Goal: Ask a question

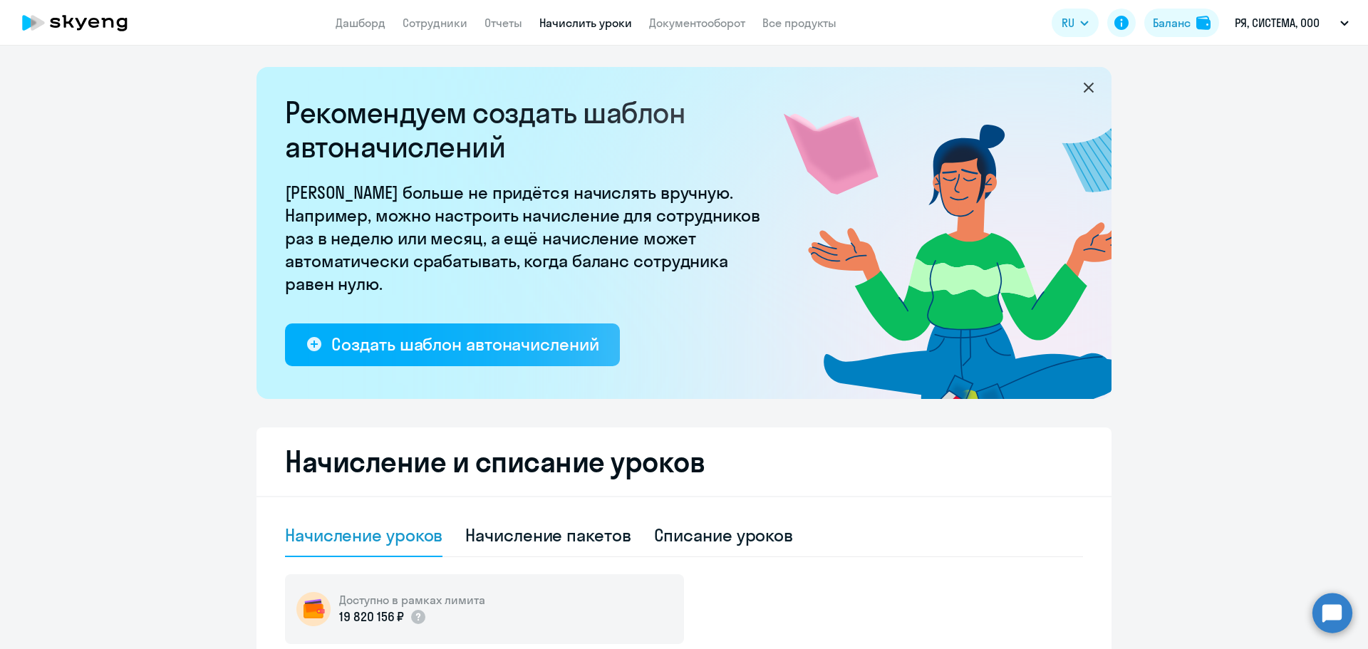
select select "10"
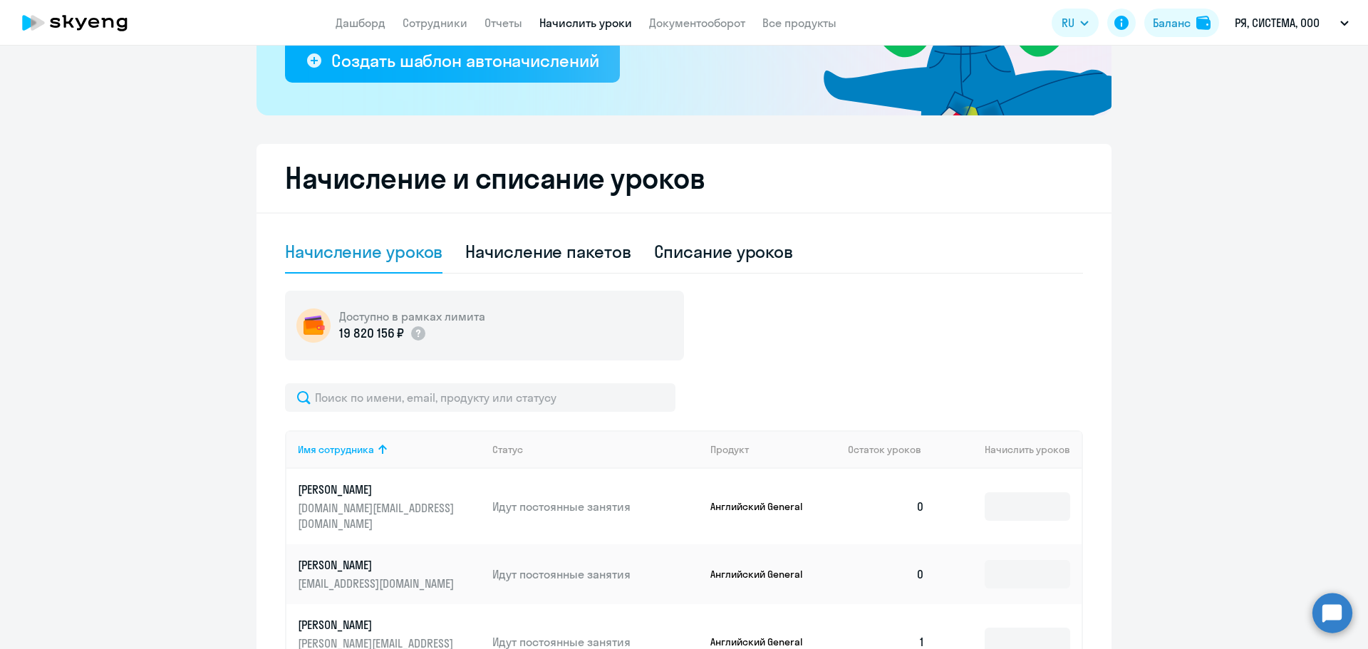
scroll to position [285, 0]
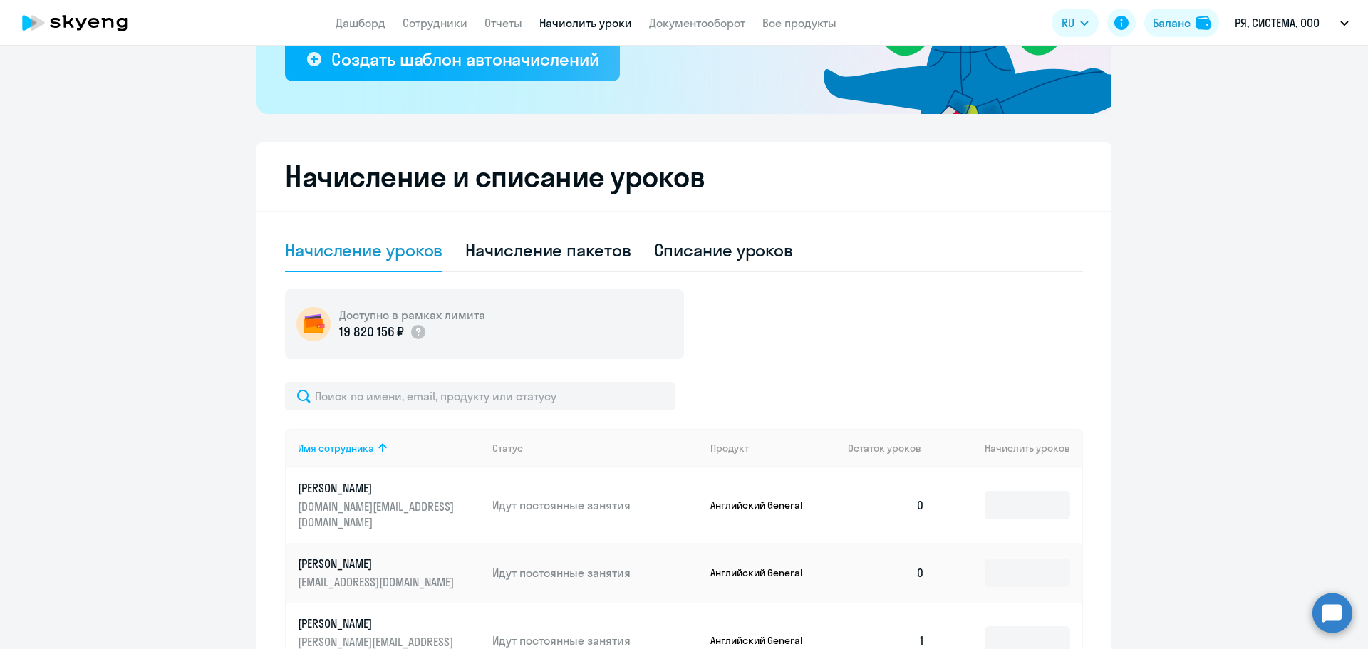
click at [1340, 629] on circle at bounding box center [1332, 613] width 40 height 40
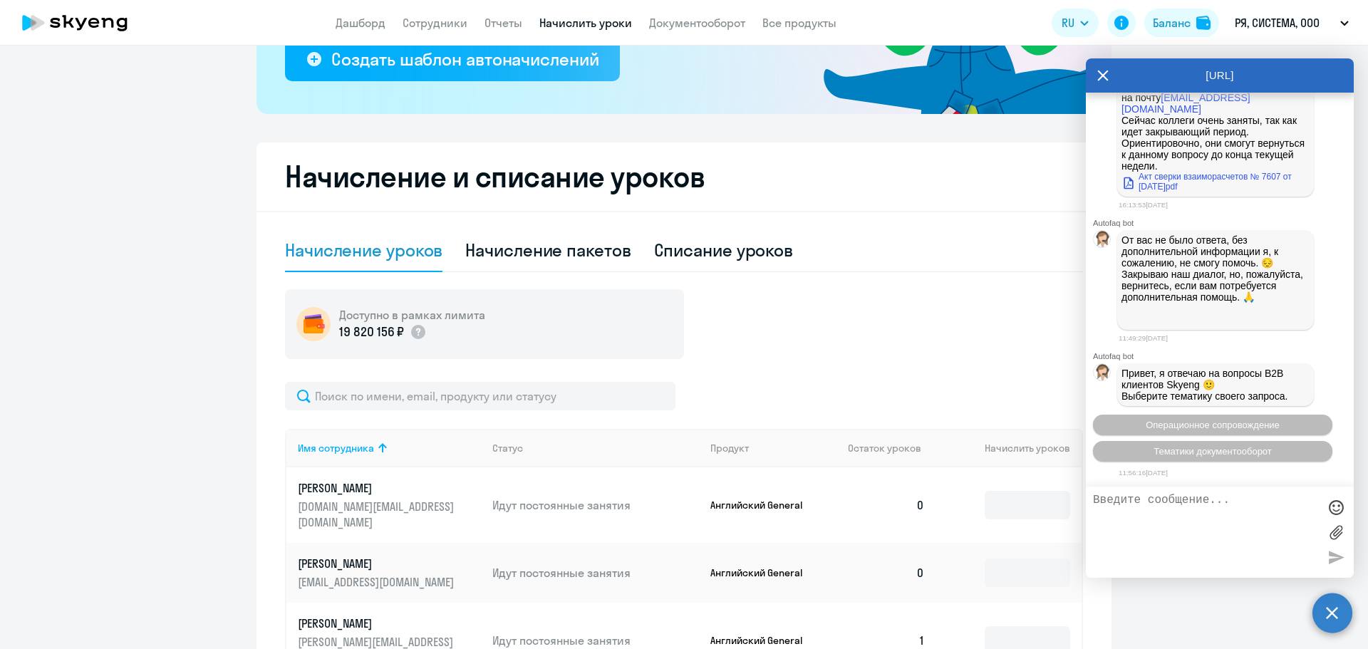
scroll to position [5880, 0]
click at [1307, 373] on div "Привет, я отвечаю на вопросы B2B клиентов Skyeng 🙂 Выберите тематику своего зап…" at bounding box center [1220, 385] width 268 height 48
click at [1213, 491] on div at bounding box center [1220, 532] width 268 height 91
click at [1211, 501] on textarea at bounding box center [1205, 532] width 225 height 77
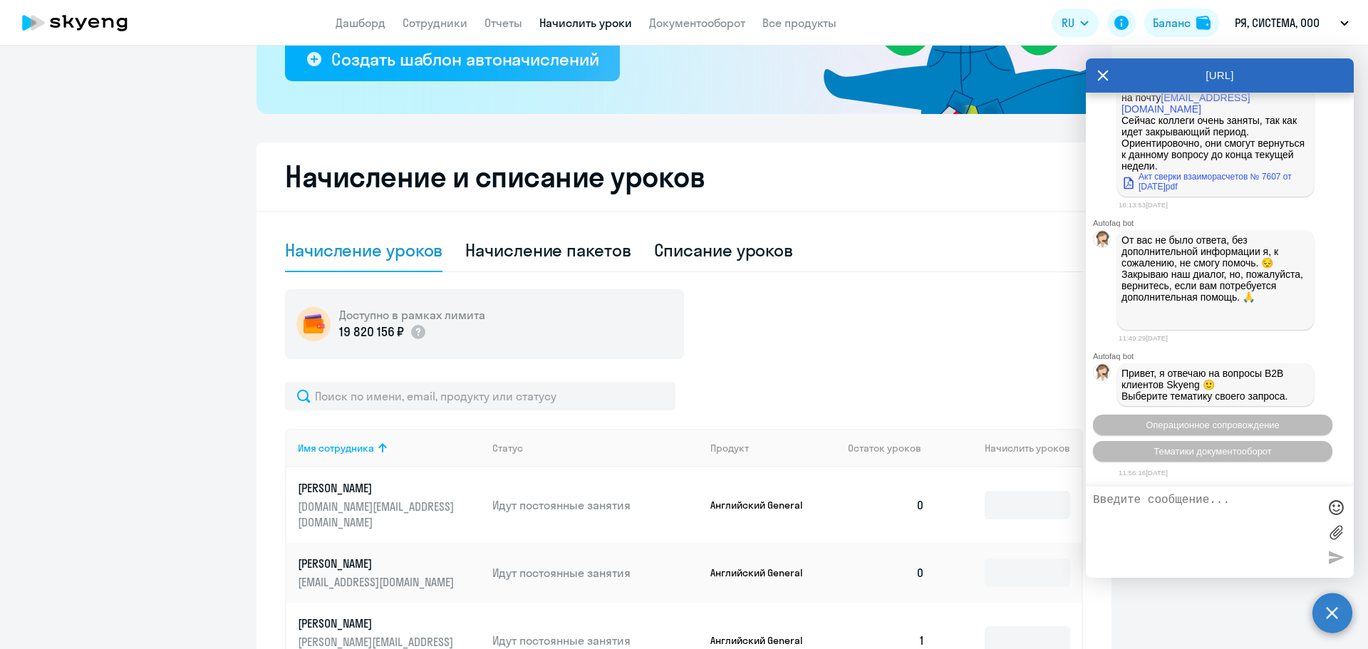
scroll to position [5880, 0]
click at [1264, 454] on span "Тематики документооборот" at bounding box center [1213, 451] width 118 height 11
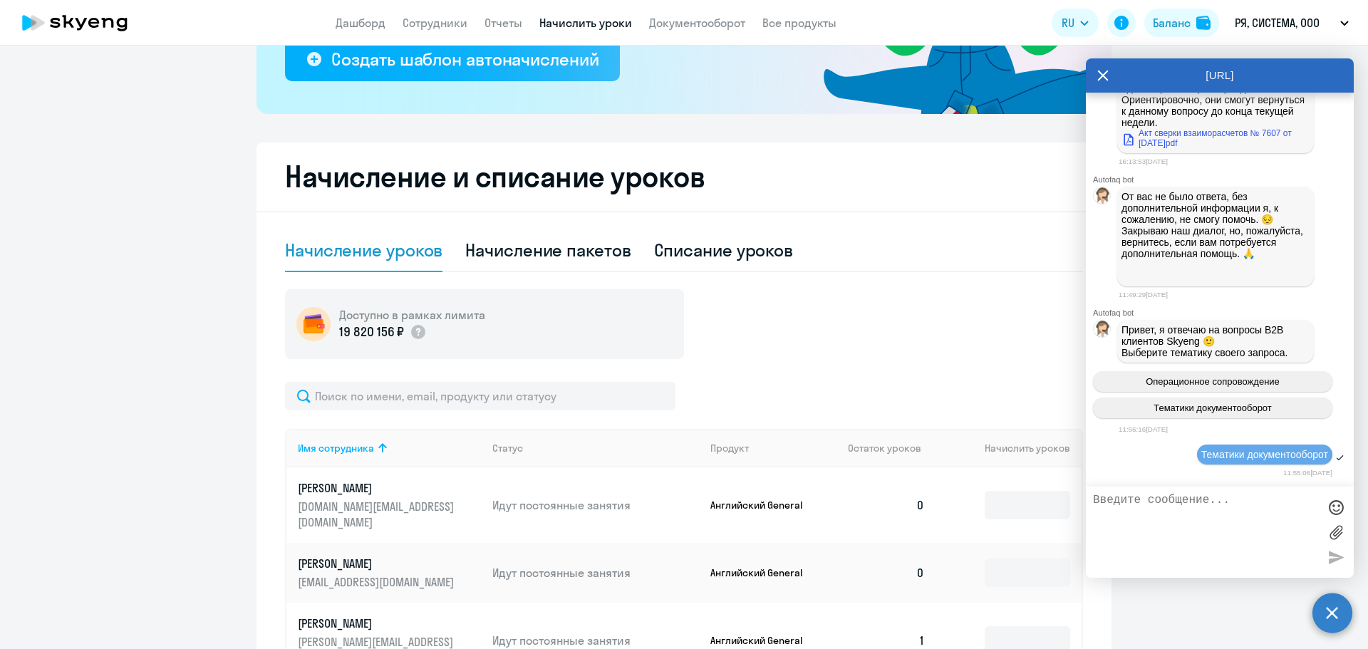
scroll to position [6036, 0]
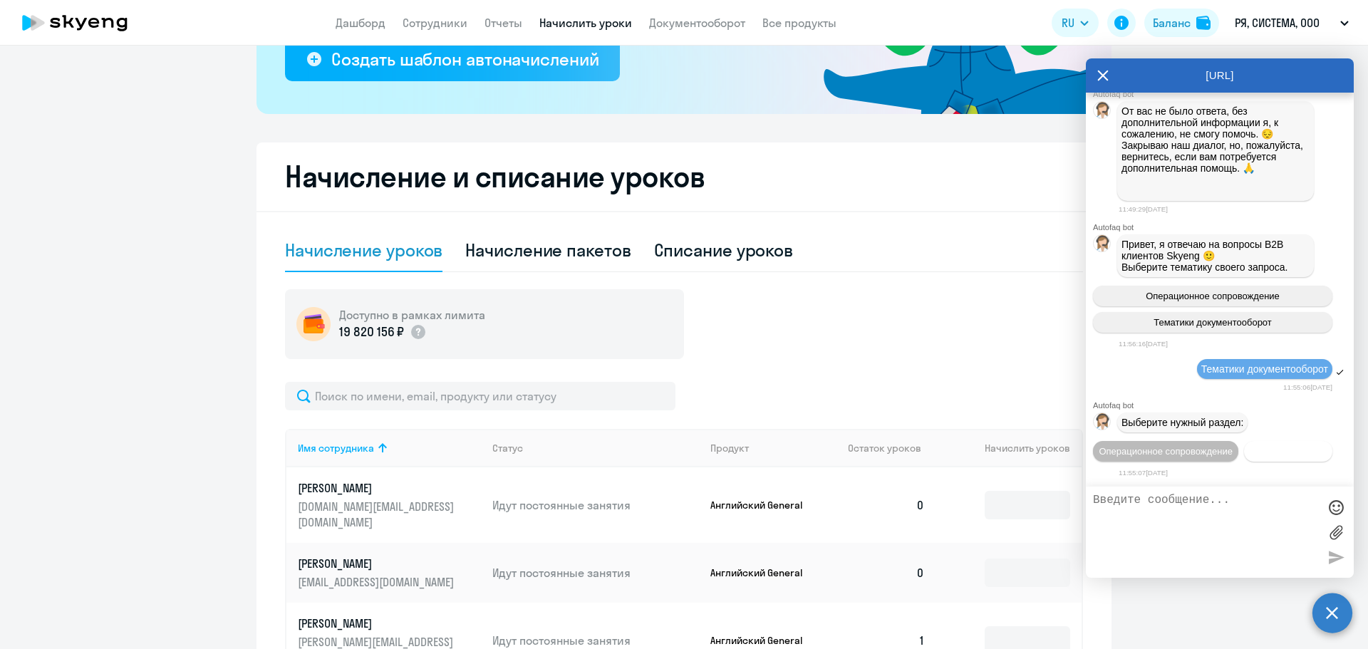
click at [1250, 450] on span "Документооборот" at bounding box center [1288, 451] width 76 height 11
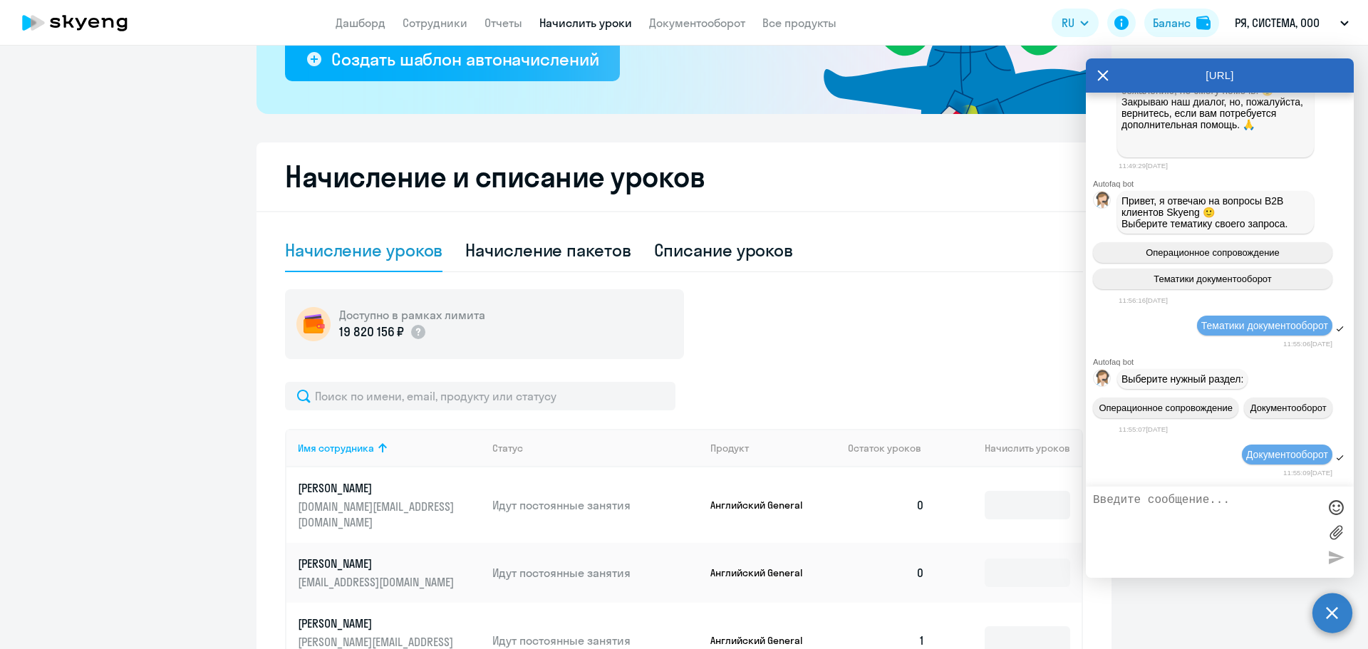
scroll to position [6270, 0]
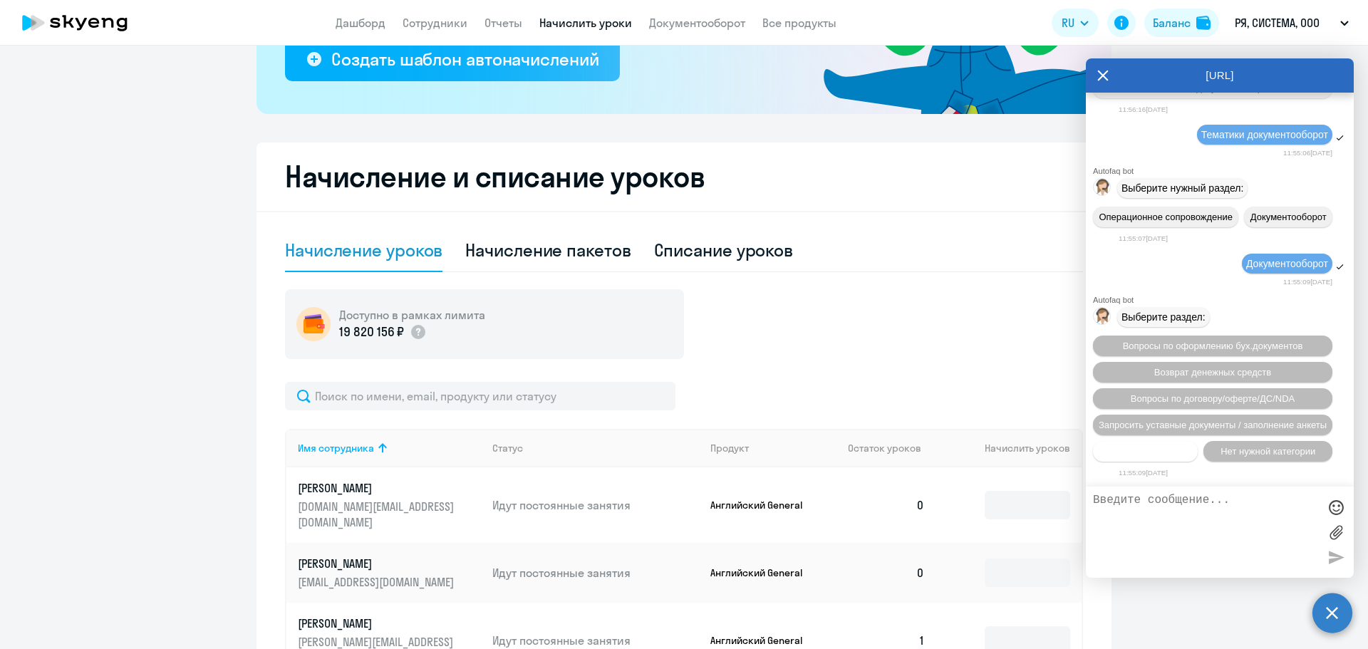
click at [1160, 448] on span "Прочие вопросы" at bounding box center [1145, 451] width 71 height 11
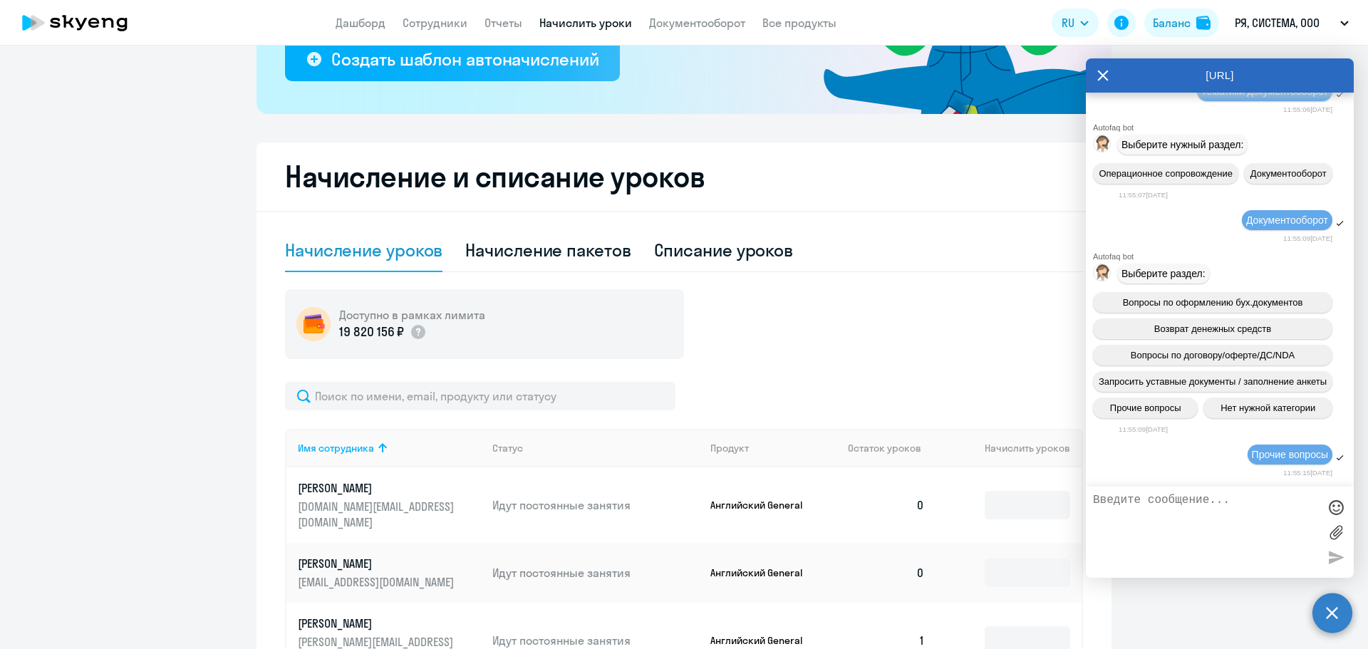
scroll to position [6532, 0]
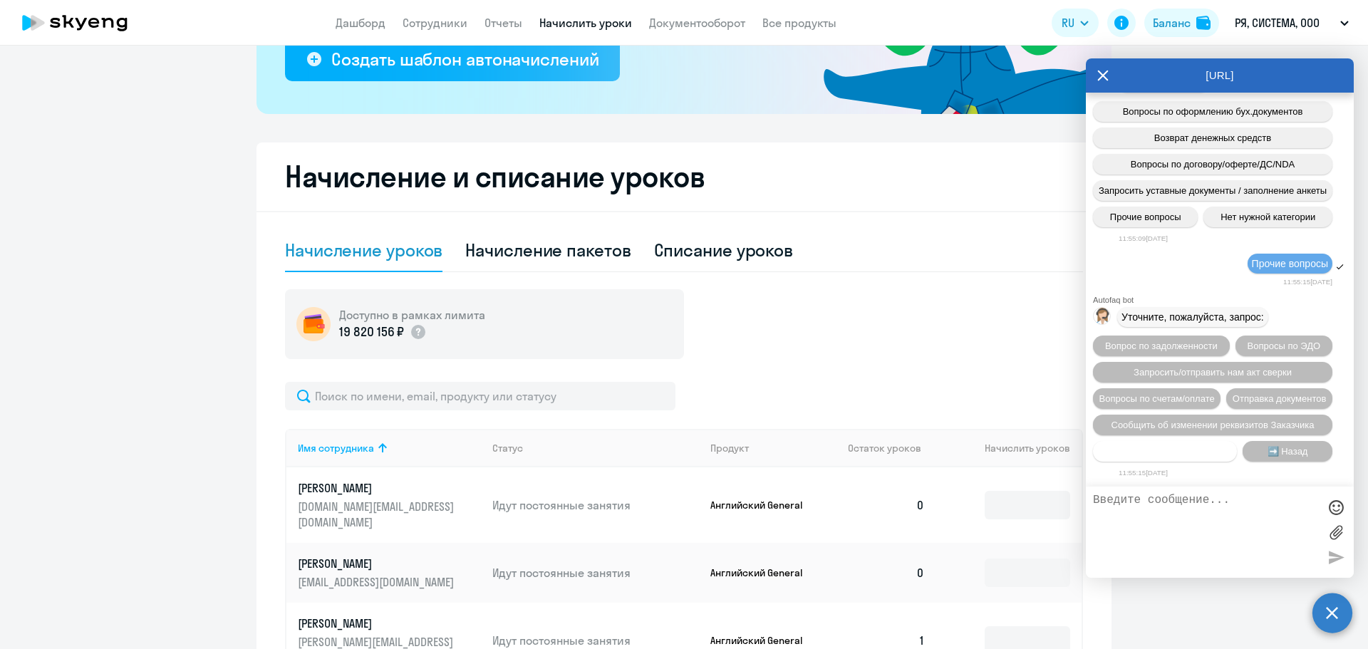
click at [1206, 453] on span "Нет нужной категории" at bounding box center [1165, 451] width 95 height 11
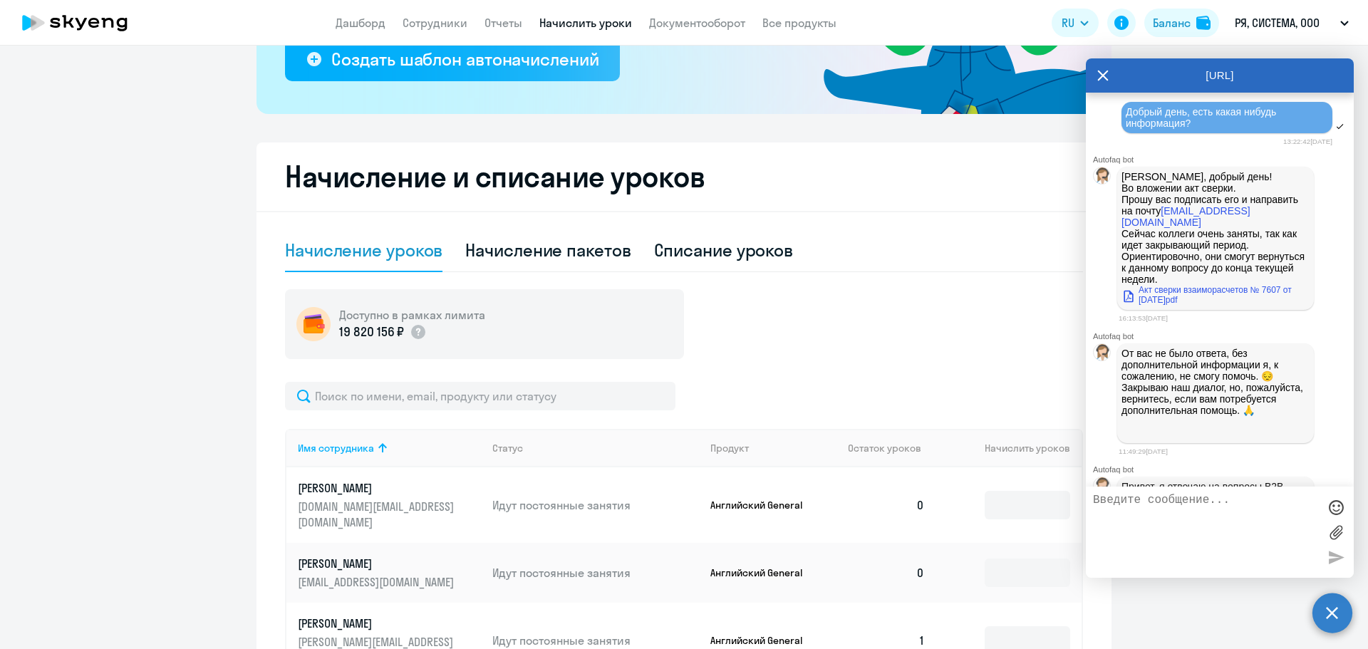
scroll to position [5392, 0]
drag, startPoint x: 1312, startPoint y: 217, endPoint x: 1119, endPoint y: 126, distance: 213.2
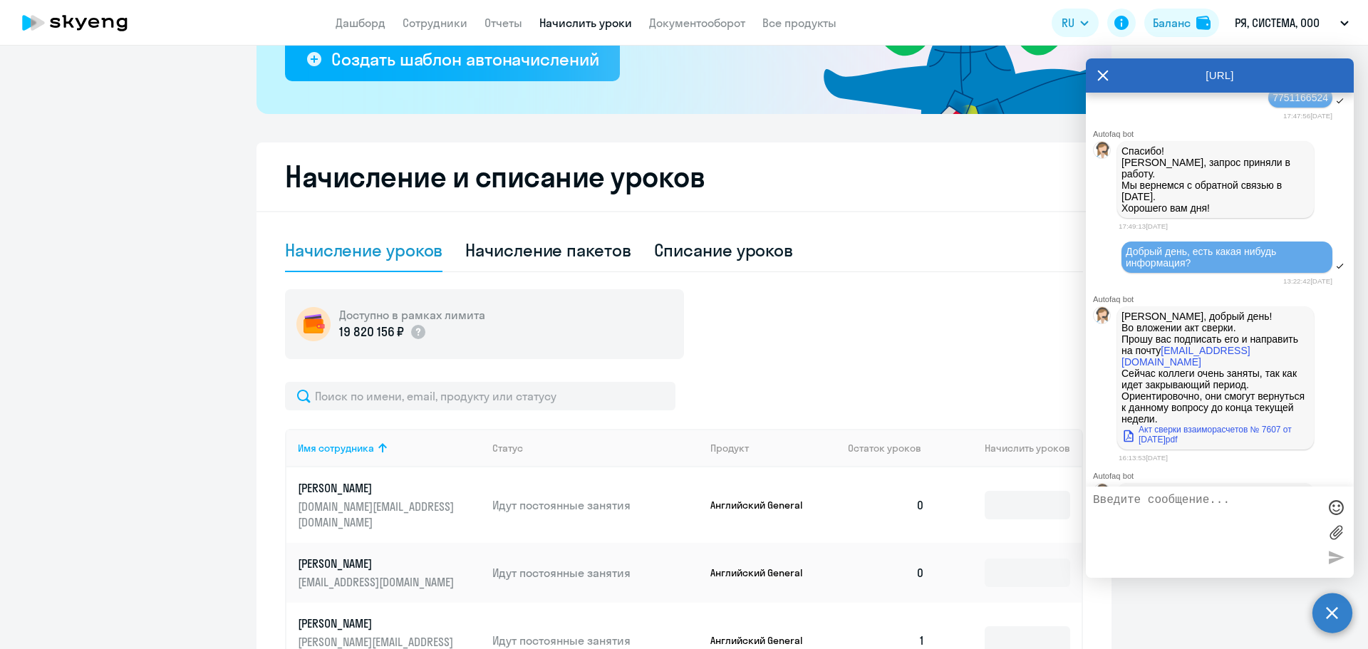
scroll to position [5250, 0]
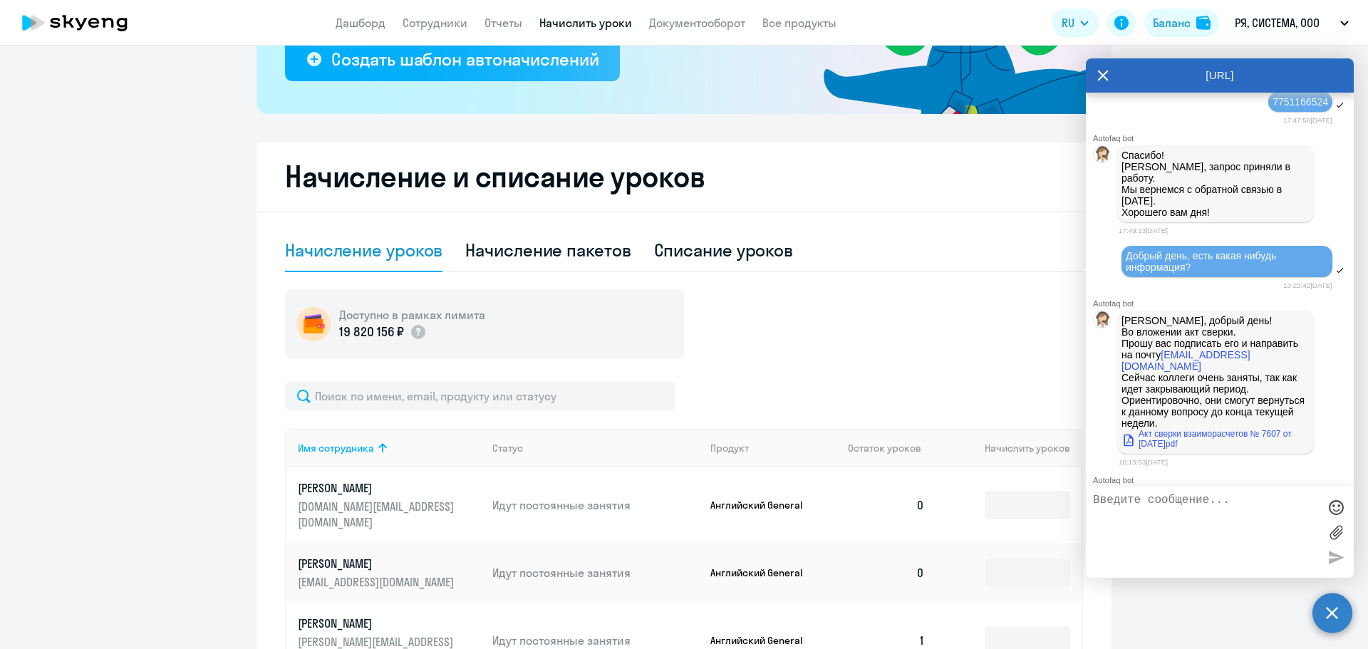
copy span "Добрый день, у нас в [GEOGRAPHIC_DATA] по старому договору от [DATE] числится п…"
click at [1216, 509] on textarea at bounding box center [1205, 532] width 225 height 77
paste textarea "Добрый день, у нас в [GEOGRAPHIC_DATA] по старому договору от [DATE] числится п…"
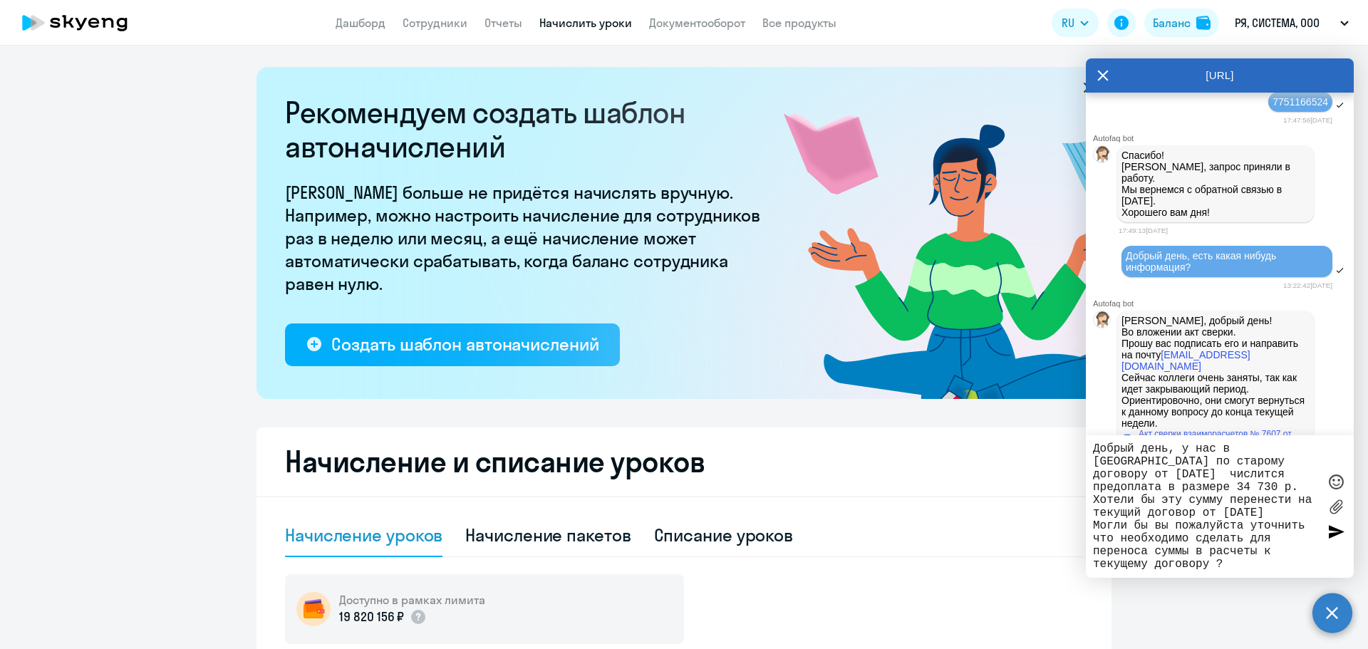
scroll to position [0, 0]
click at [1094, 447] on textarea "Добрый день, у нас в [GEOGRAPHIC_DATA] по старому договору от [DATE] числится п…" at bounding box center [1205, 506] width 225 height 128
type textarea "Возвращаюсь к вопросу спустя 2 недели: Добрый день, у нас в [GEOGRAPHIC_DATA] п…"
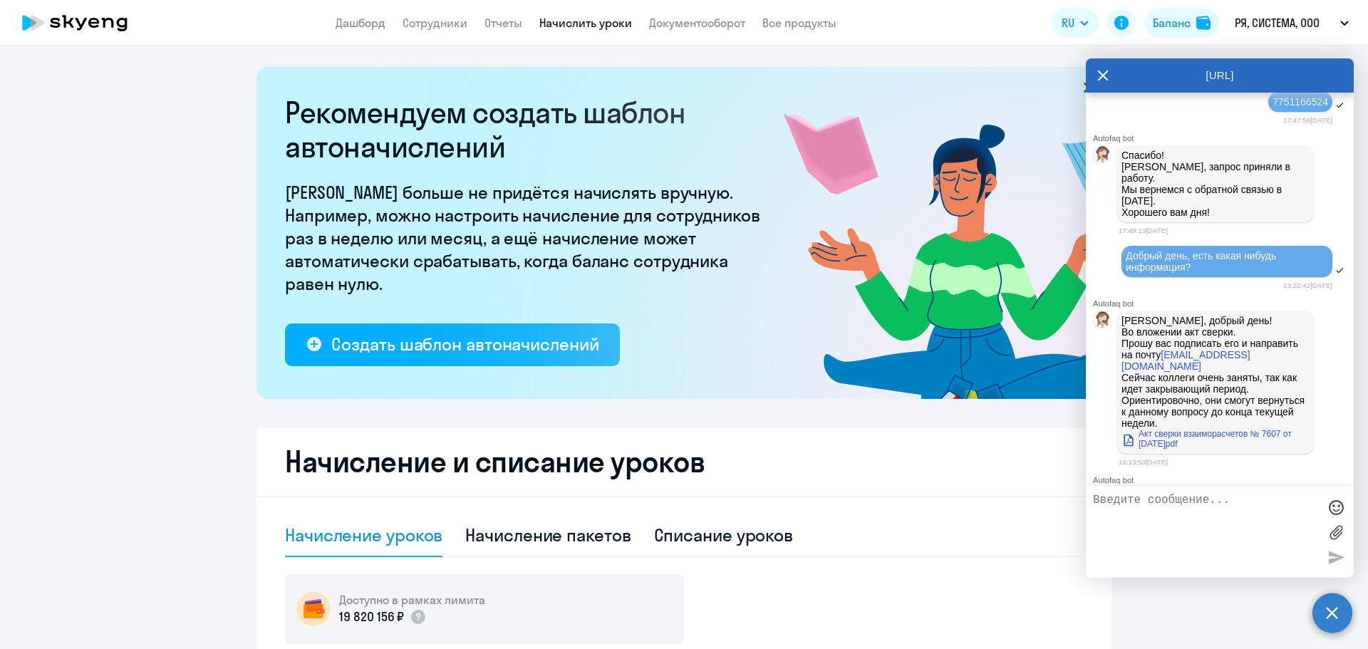
scroll to position [6821, 0]
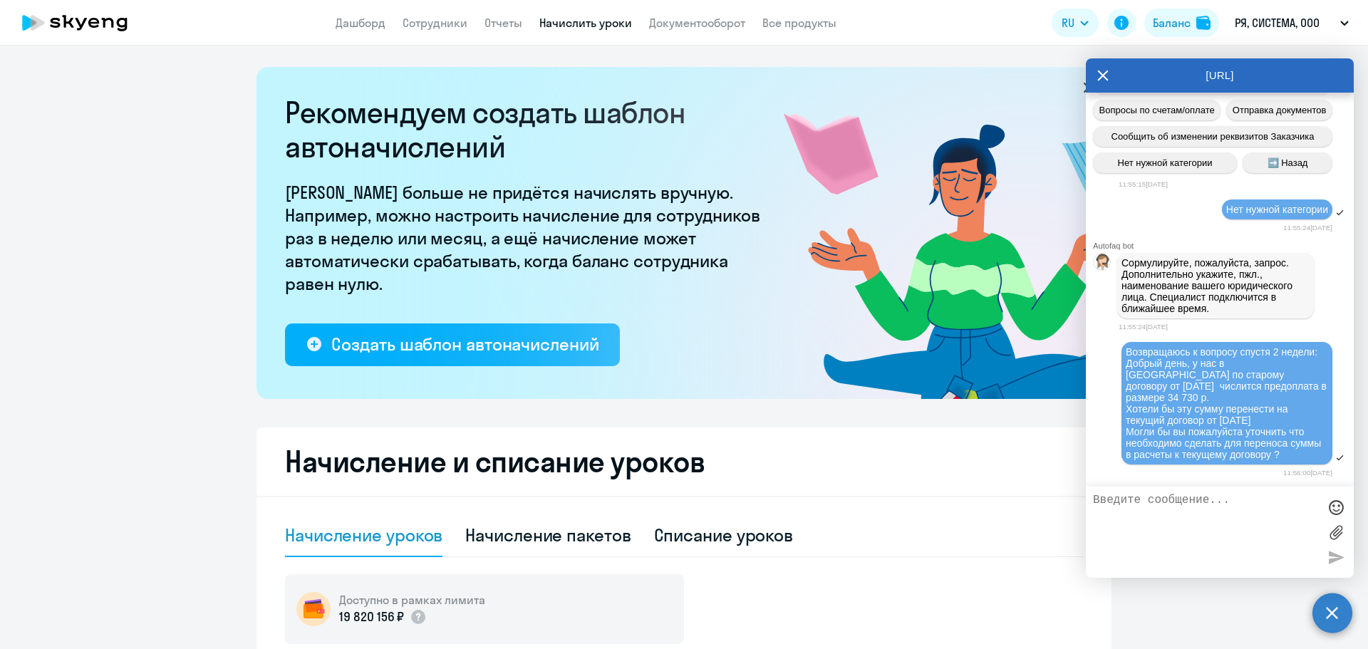
drag, startPoint x: 1293, startPoint y: 362, endPoint x: 1025, endPoint y: 462, distance: 285.2
click at [1025, 462] on h2 "Начисление и списание уроков" at bounding box center [684, 462] width 798 height 34
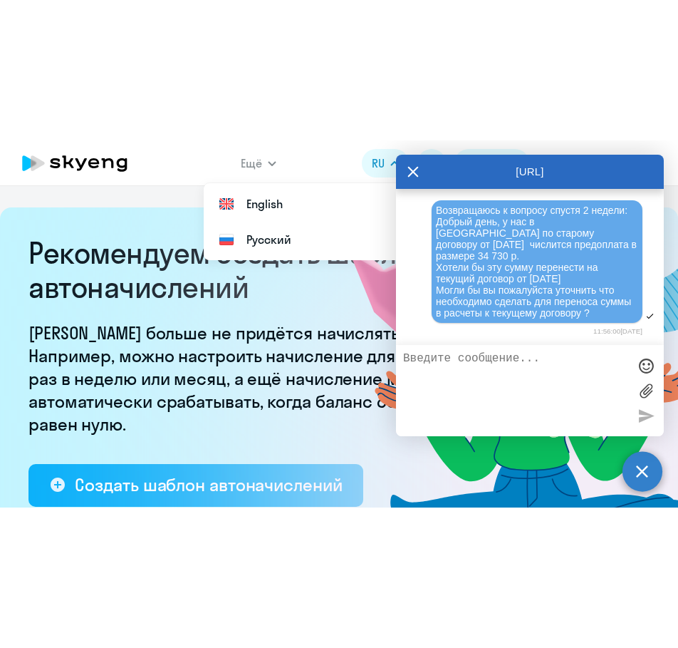
scroll to position [7059, 0]
